Goal: Task Accomplishment & Management: Manage account settings

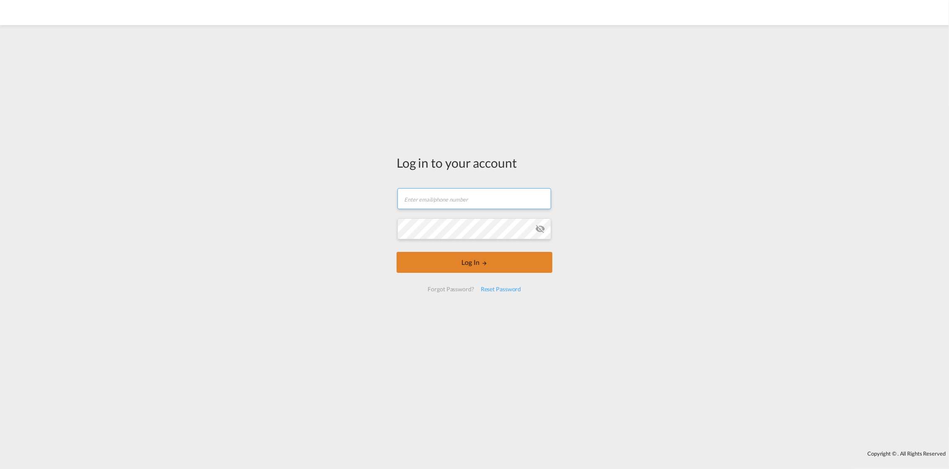
type input "[PERSON_NAME][EMAIL_ADDRESS][DOMAIN_NAME]"
click at [474, 262] on button "Log In" at bounding box center [474, 262] width 156 height 21
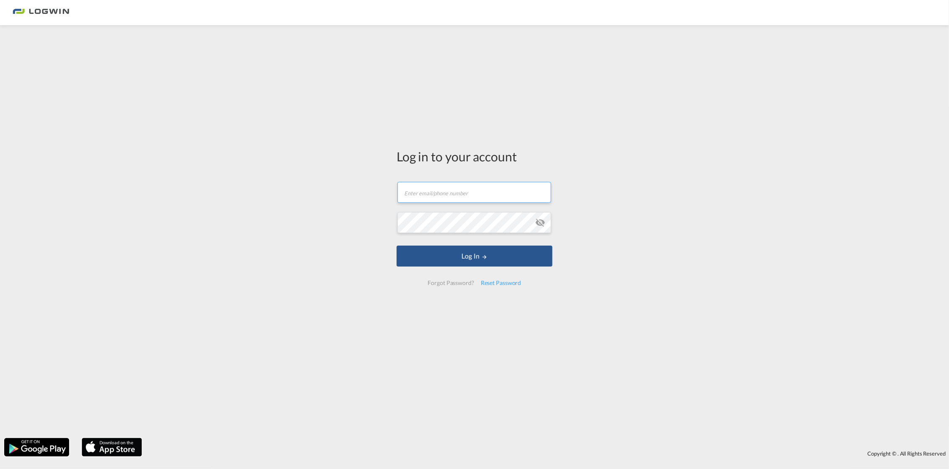
type input "[PERSON_NAME][EMAIL_ADDRESS][DOMAIN_NAME]"
click at [493, 201] on input "[PERSON_NAME][EMAIL_ADDRESS][DOMAIN_NAME]" at bounding box center [474, 192] width 154 height 21
drag, startPoint x: 514, startPoint y: 192, endPoint x: 394, endPoint y: 191, distance: 120.2
click at [395, 191] on div "Log in to your account [PERSON_NAME][EMAIL_ADDRESS][DOMAIN_NAME] Log In Forgot …" at bounding box center [474, 220] width 168 height 382
click at [396, 220] on form "[PERSON_NAME][EMAIL_ADDRESS][DOMAIN_NAME] Log In Forgot Password? Reset Password" at bounding box center [474, 233] width 156 height 120
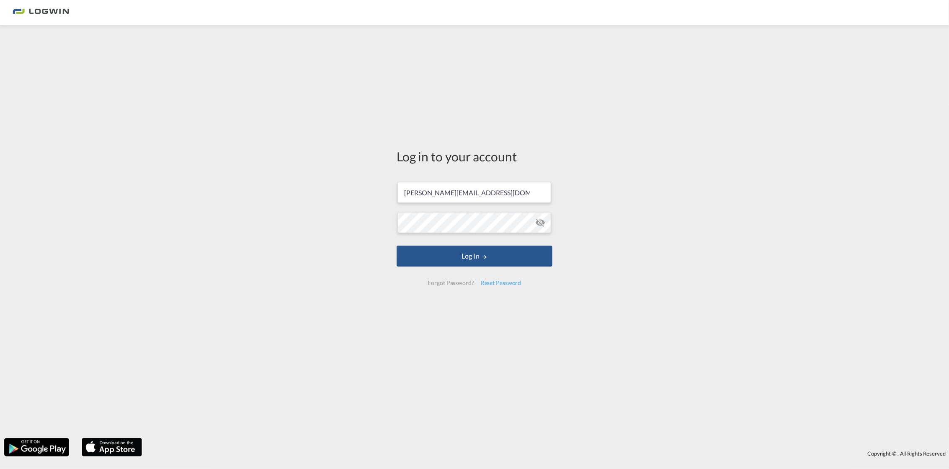
click at [539, 223] on md-icon "icon-eye-off" at bounding box center [540, 222] width 10 height 10
